Goal: Register for event/course

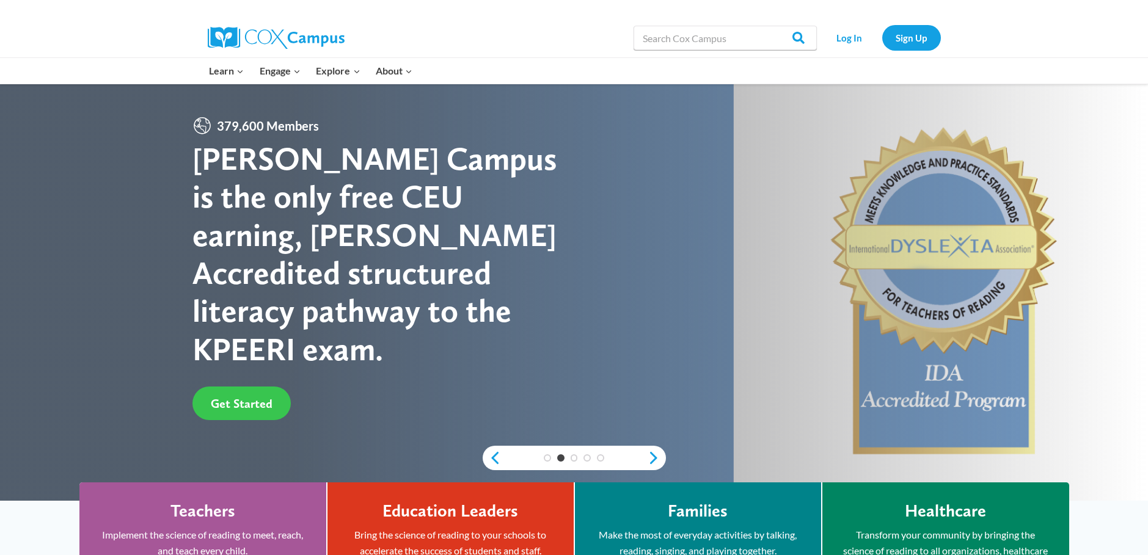
click at [251, 397] on span "Get Started" at bounding box center [242, 404] width 62 height 15
click at [267, 397] on span "Get Started" at bounding box center [242, 404] width 62 height 15
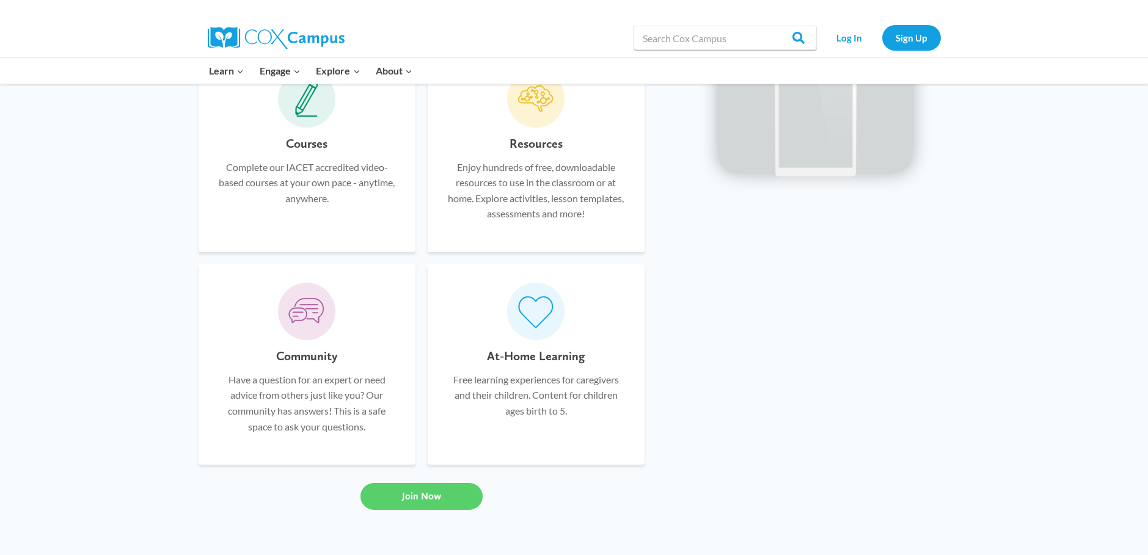
scroll to position [672, 0]
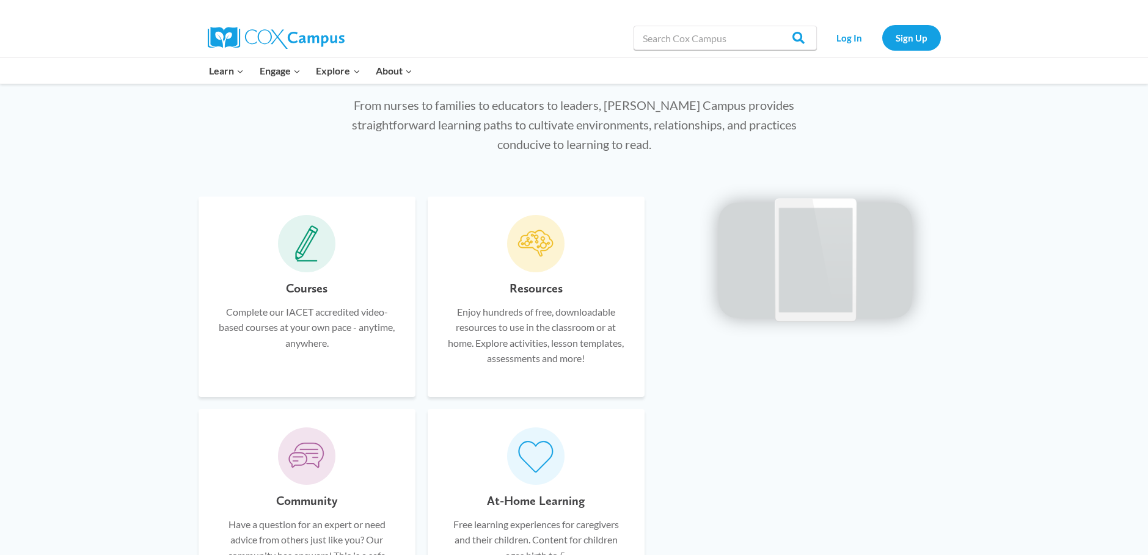
click at [296, 302] on div "Courses Complete our IACET accredited video-based courses at your own pace - an…" at bounding box center [307, 329] width 180 height 100
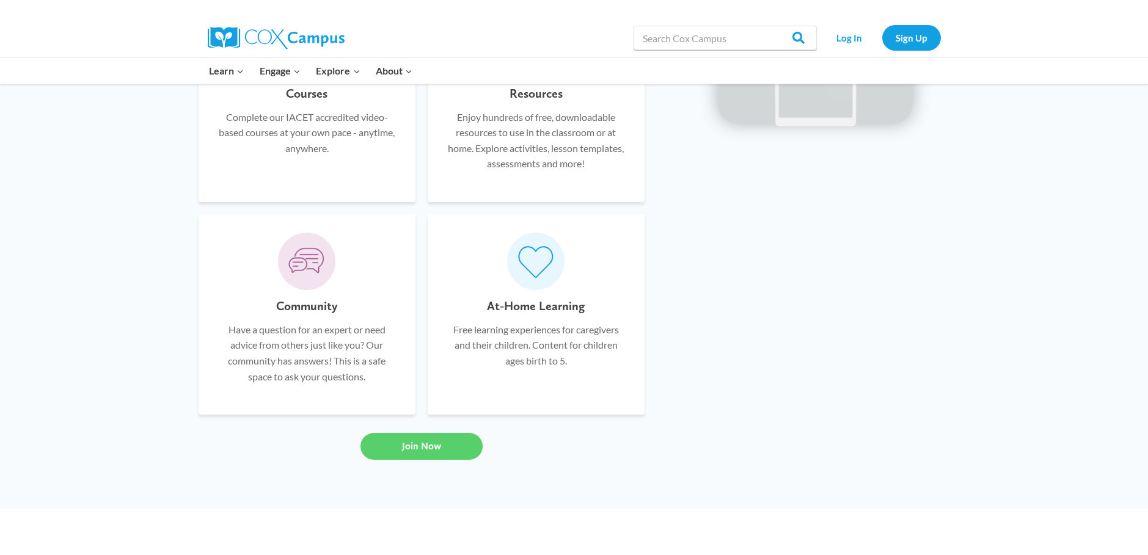
scroll to position [916, 0]
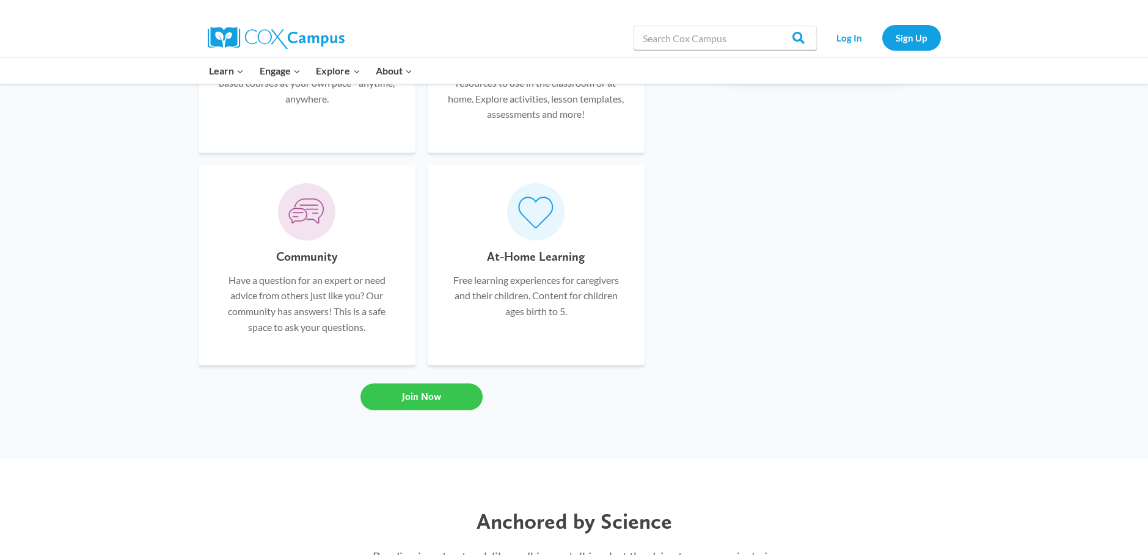
click at [421, 404] on link "Join Now" at bounding box center [421, 397] width 122 height 27
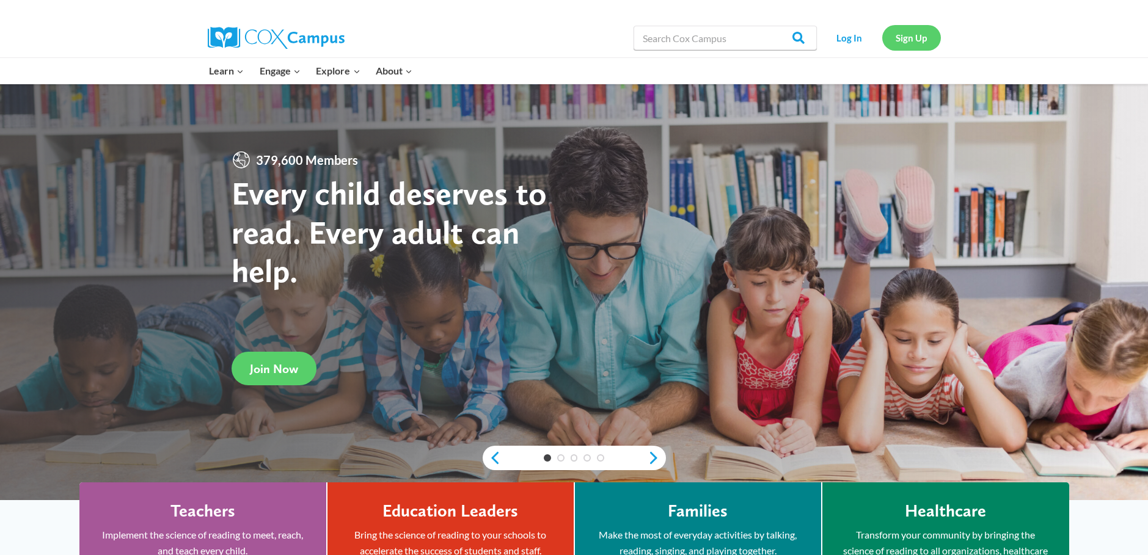
click at [914, 35] on link "Sign Up" at bounding box center [911, 37] width 59 height 25
